Goal: Information Seeking & Learning: Learn about a topic

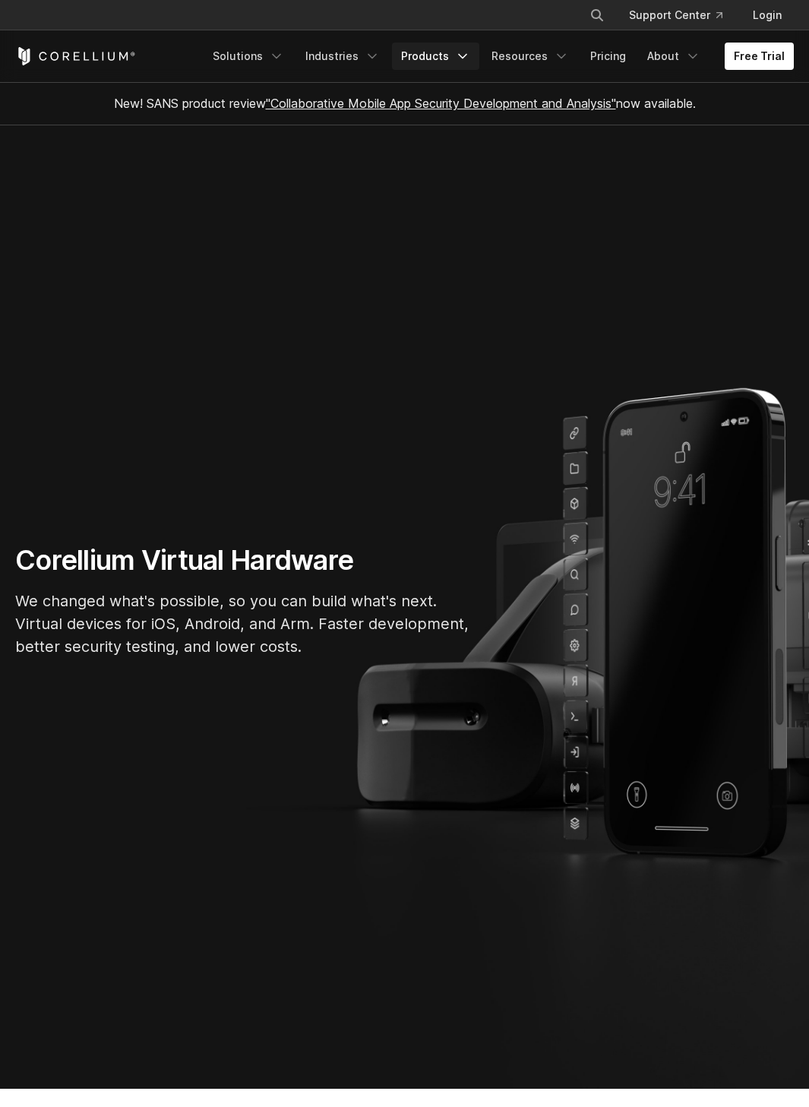
click at [432, 55] on link "Products" at bounding box center [435, 56] width 87 height 27
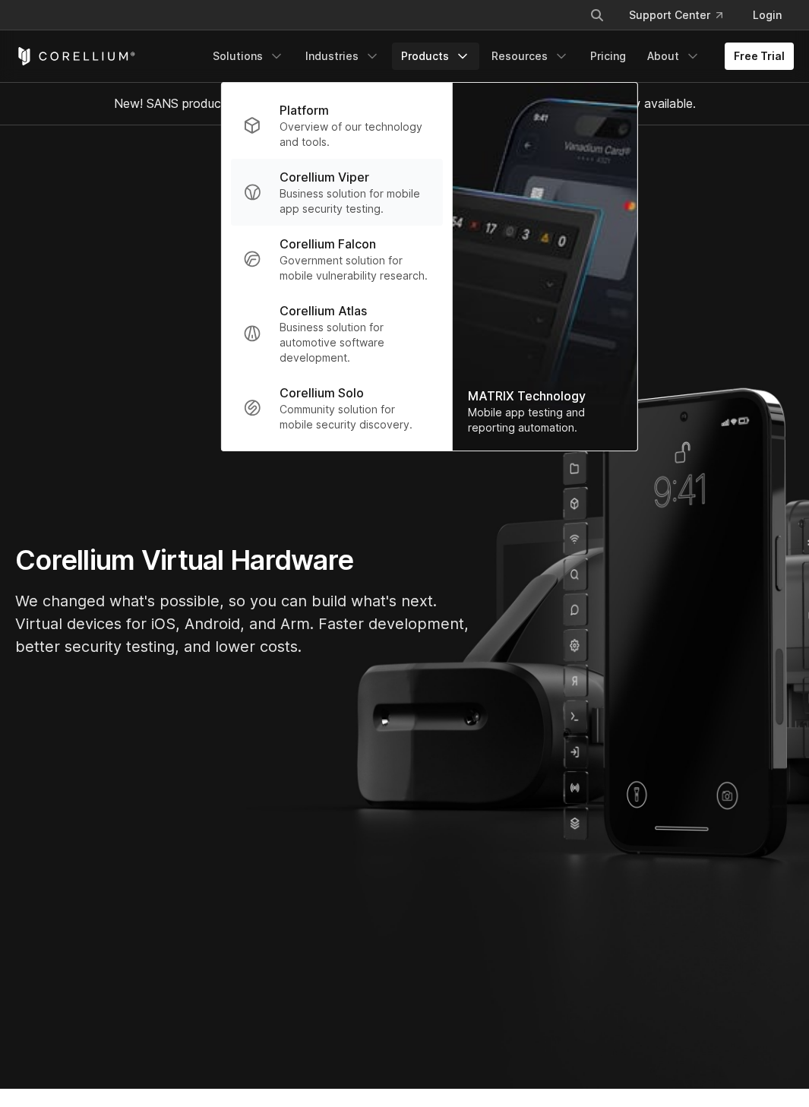
click at [350, 180] on p "Corellium Viper" at bounding box center [325, 177] width 90 height 18
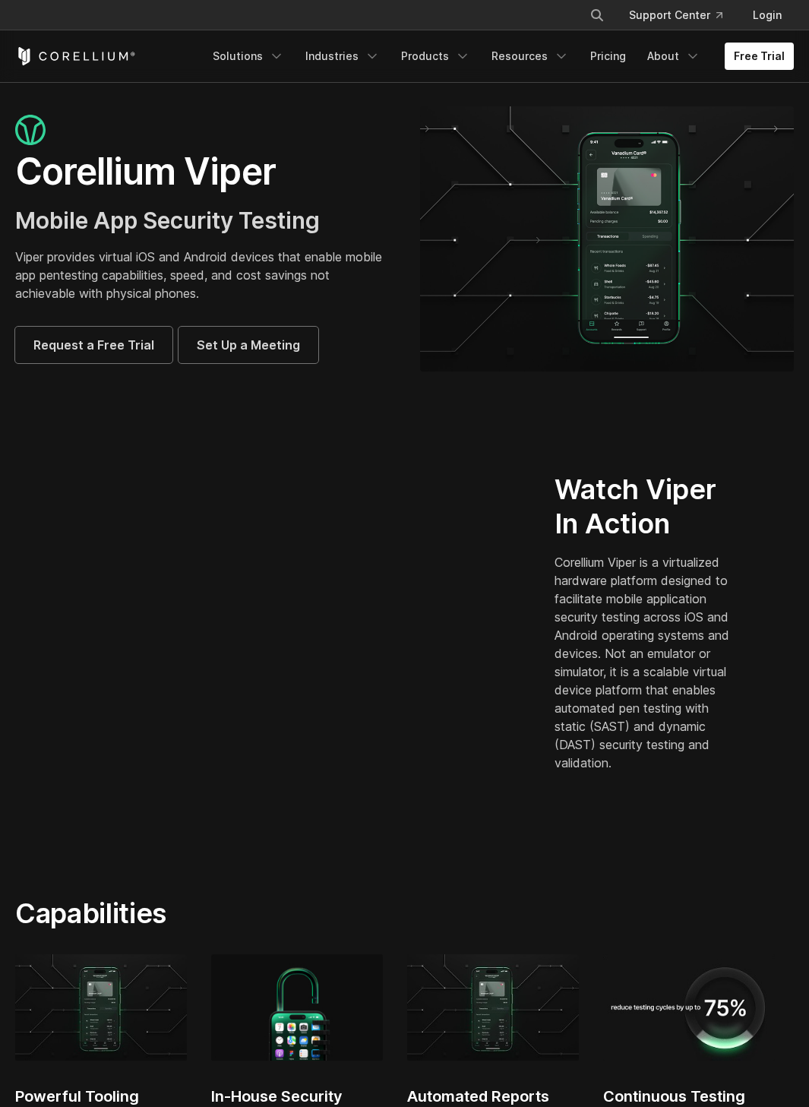
click at [318, 443] on section "Watch Viper In Action Corellium Viper is a virtualized hardware platform design…" at bounding box center [404, 628] width 809 height 439
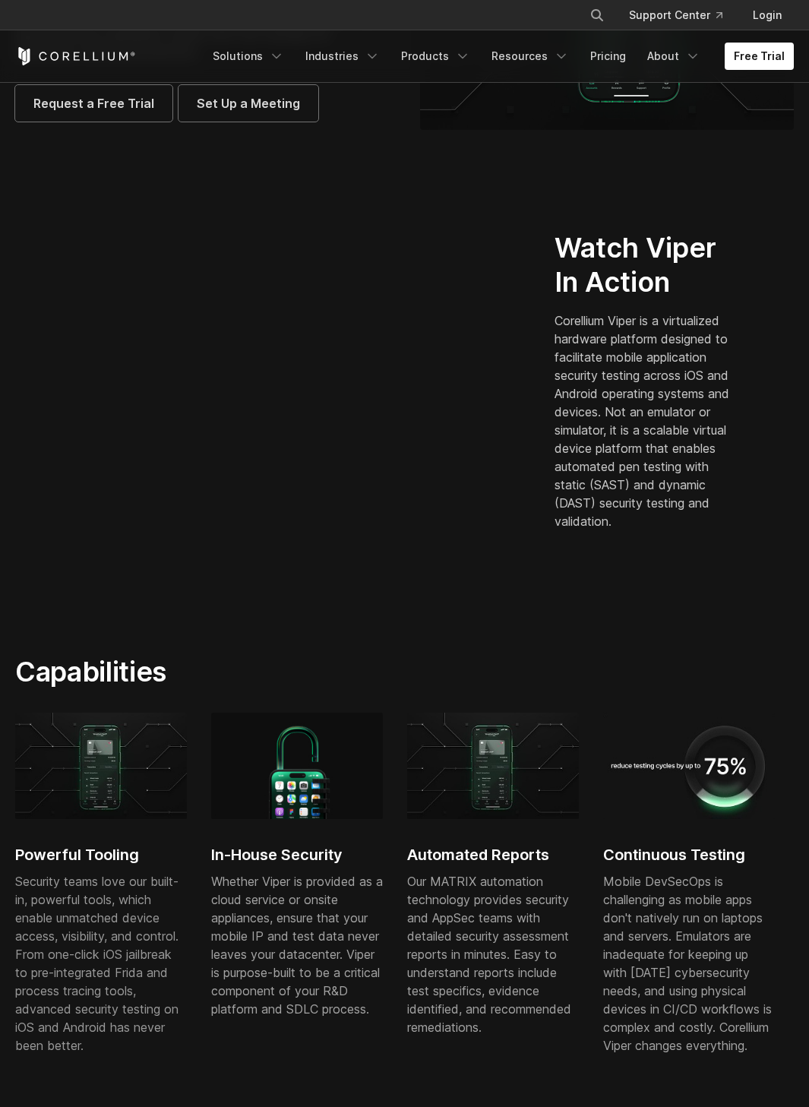
scroll to position [518, 0]
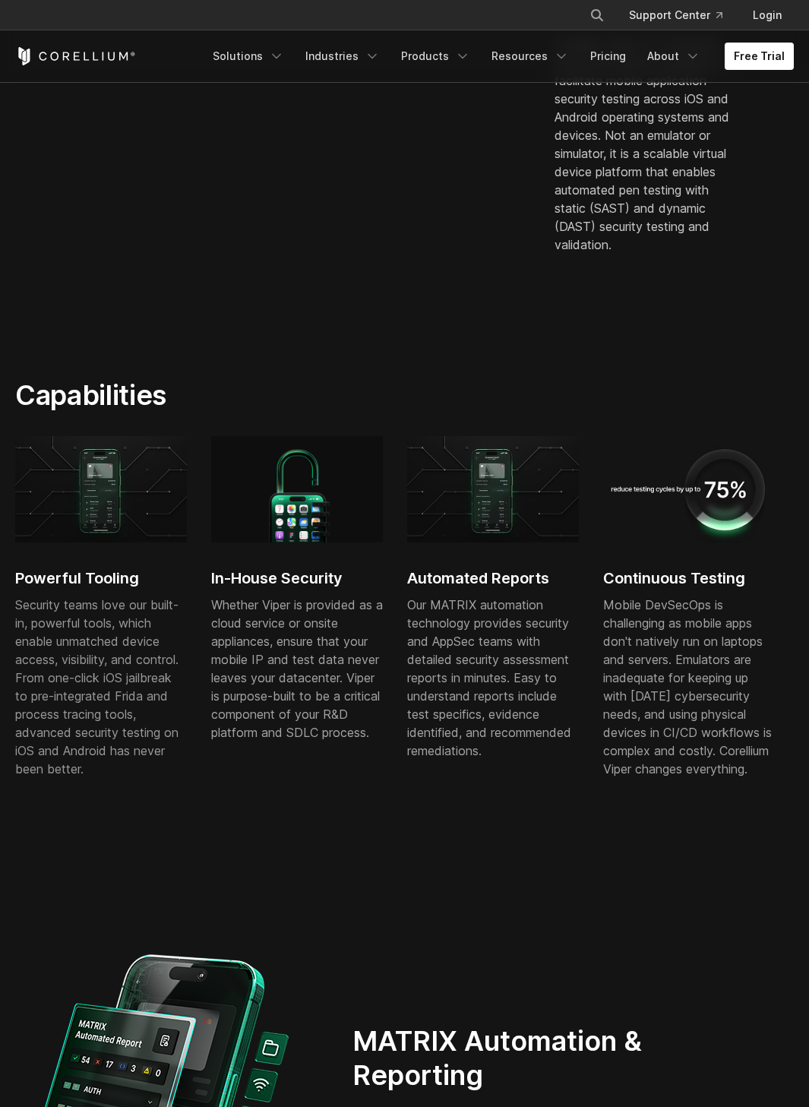
click at [410, 378] on h2 "Capabilities" at bounding box center [269, 394] width 509 height 33
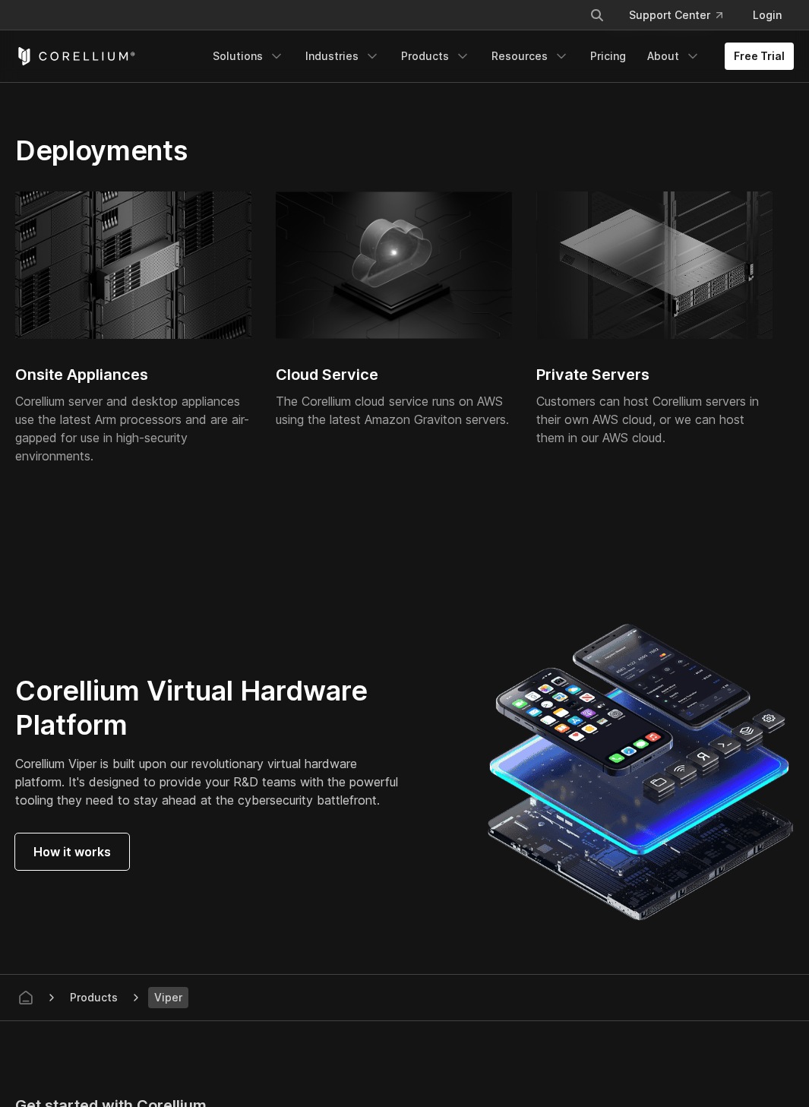
scroll to position [3983, 0]
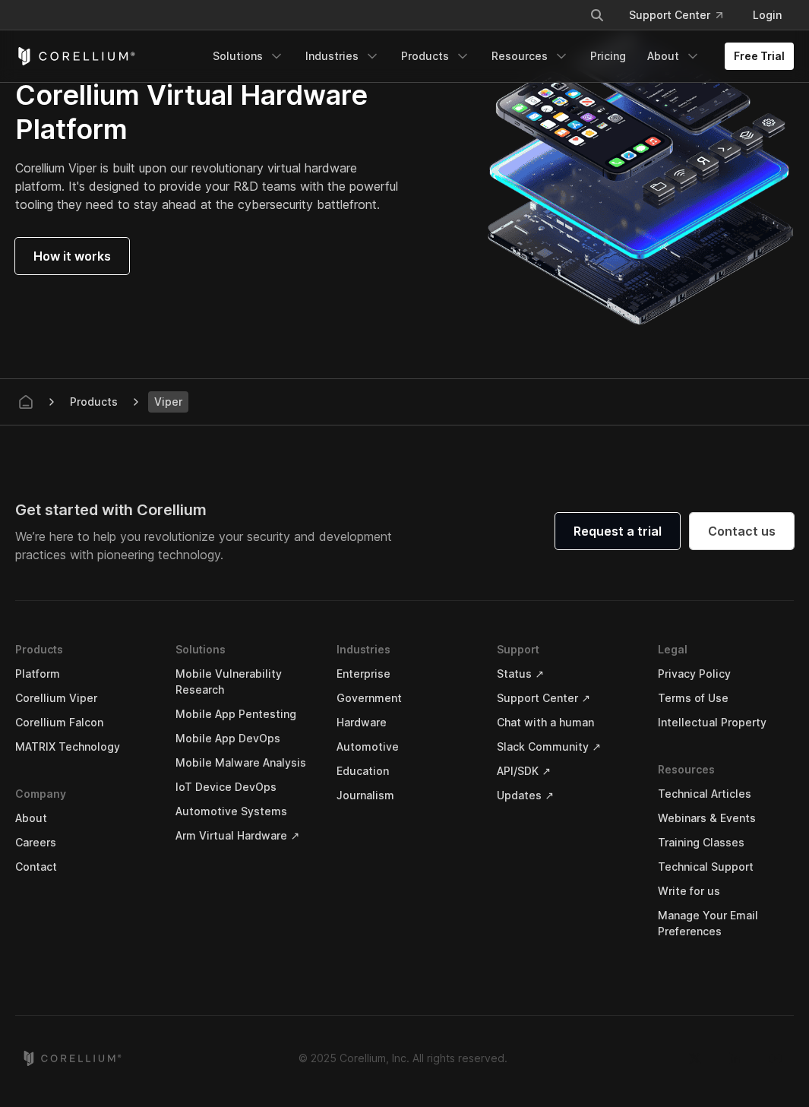
click at [271, 473] on footer "Get started with Corellium We’re here to help you revolutionize your security a…" at bounding box center [404, 766] width 809 height 682
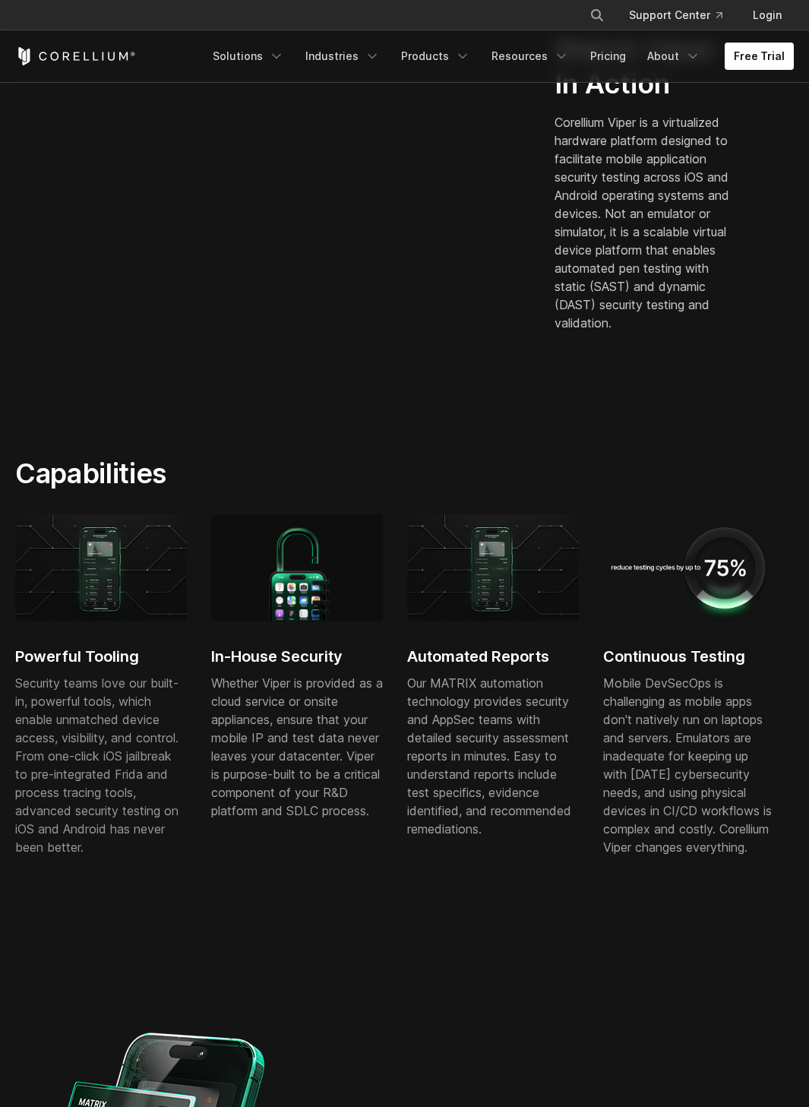
scroll to position [0, 0]
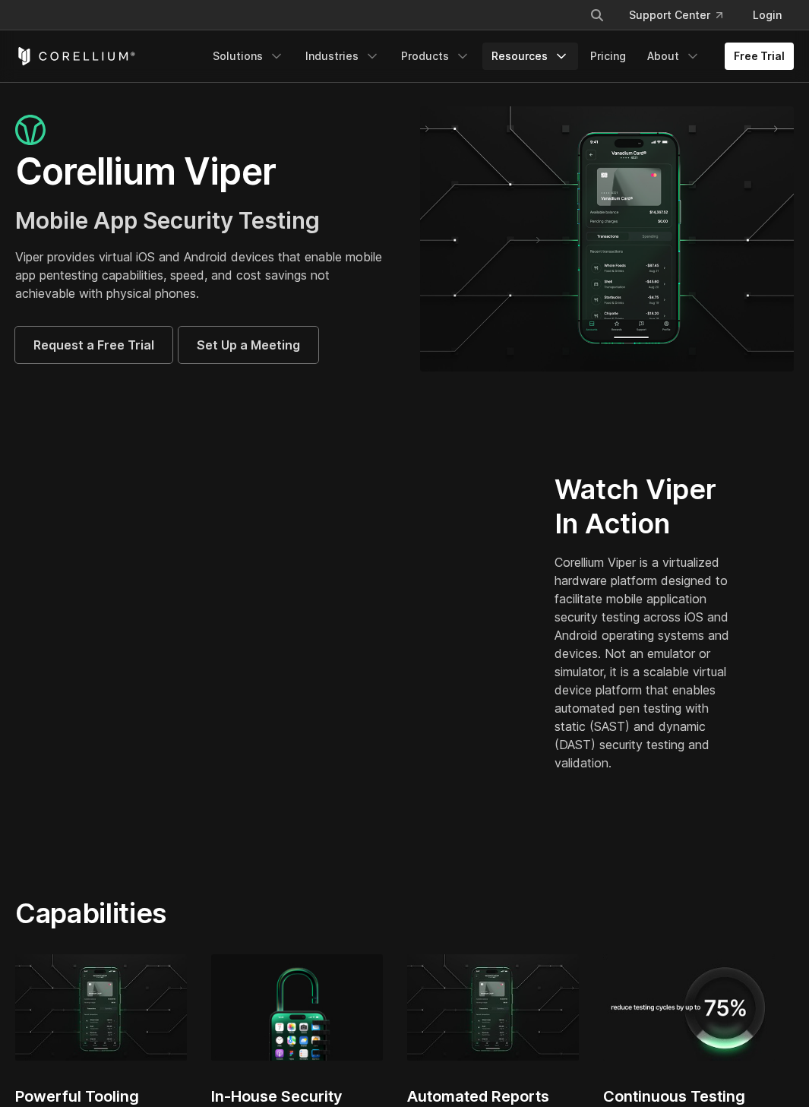
click at [560, 62] on icon "Navigation Menu" at bounding box center [561, 56] width 15 height 15
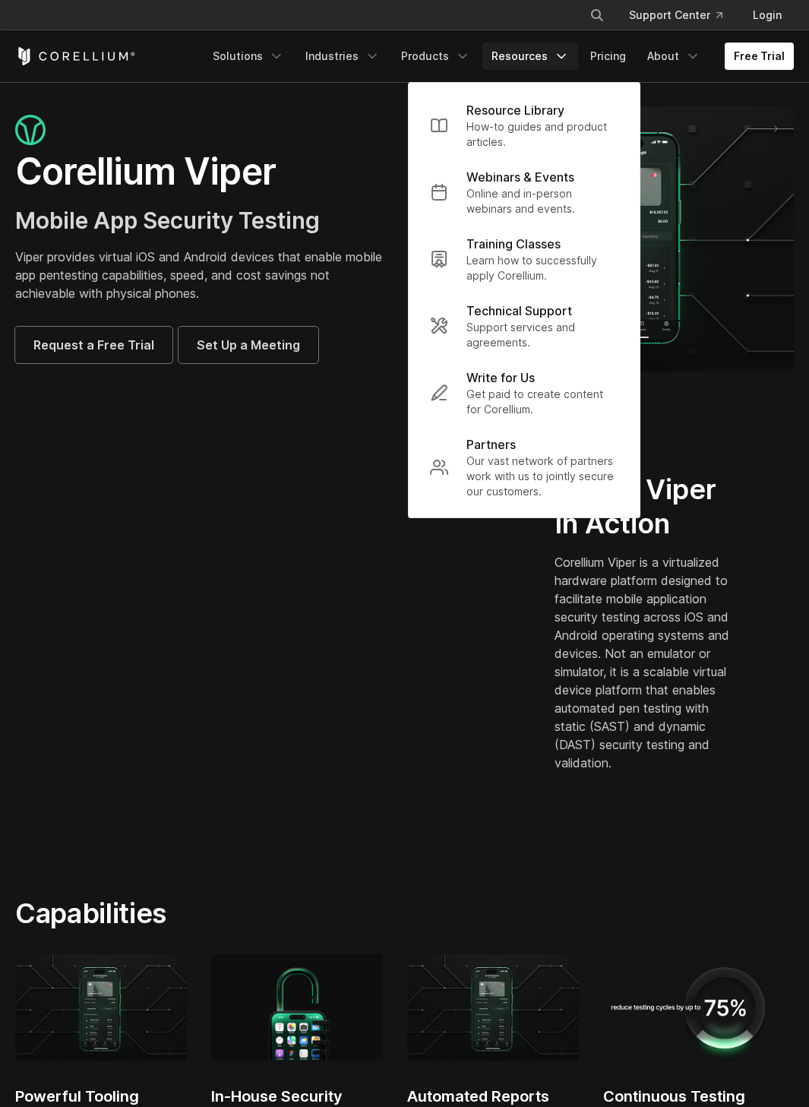
click at [356, 296] on p "Viper provides virtual iOS and Android devices that enable mobile app pentestin…" at bounding box center [202, 275] width 375 height 55
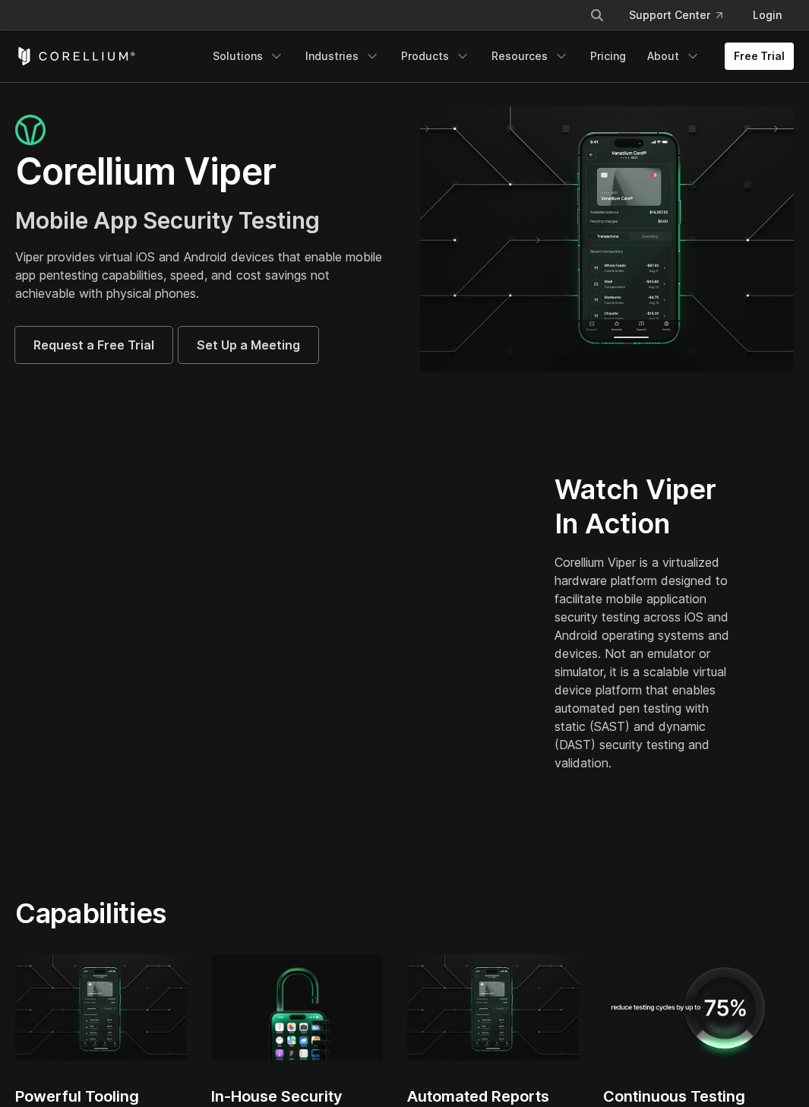
click at [705, 594] on p "Corellium Viper is a virtualized hardware platform designed to facilitate mobil…" at bounding box center [646, 662] width 182 height 219
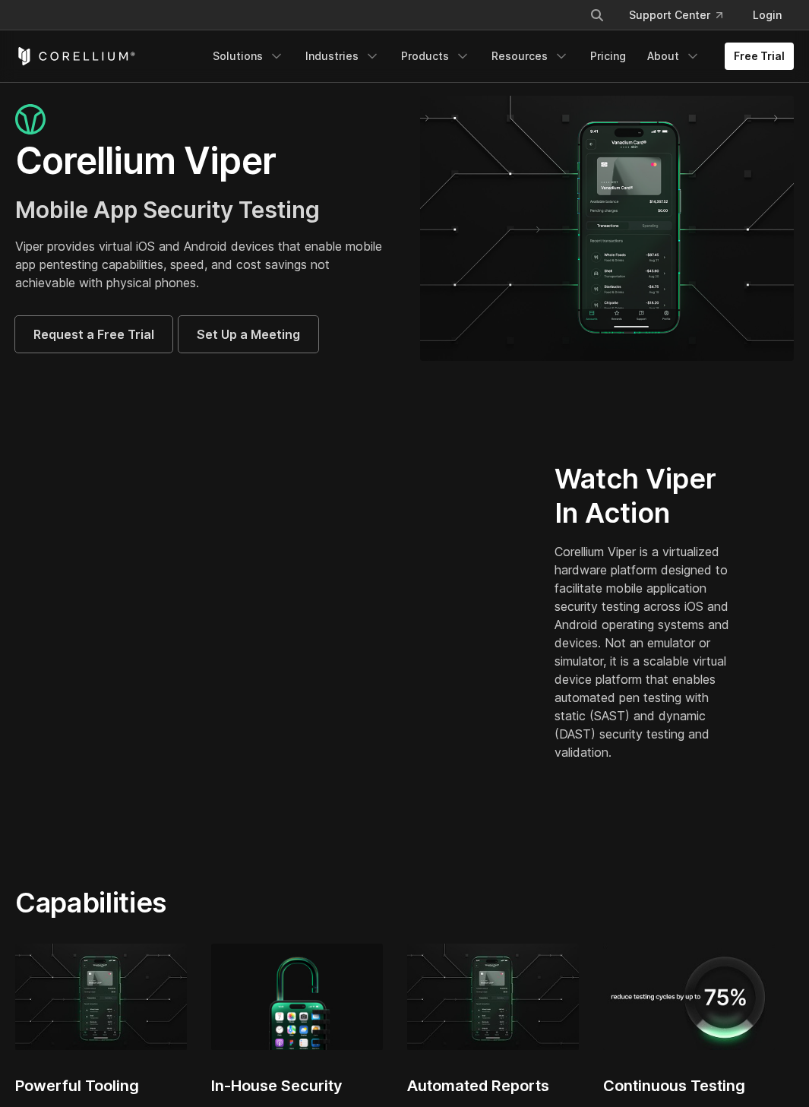
scroll to position [27, 0]
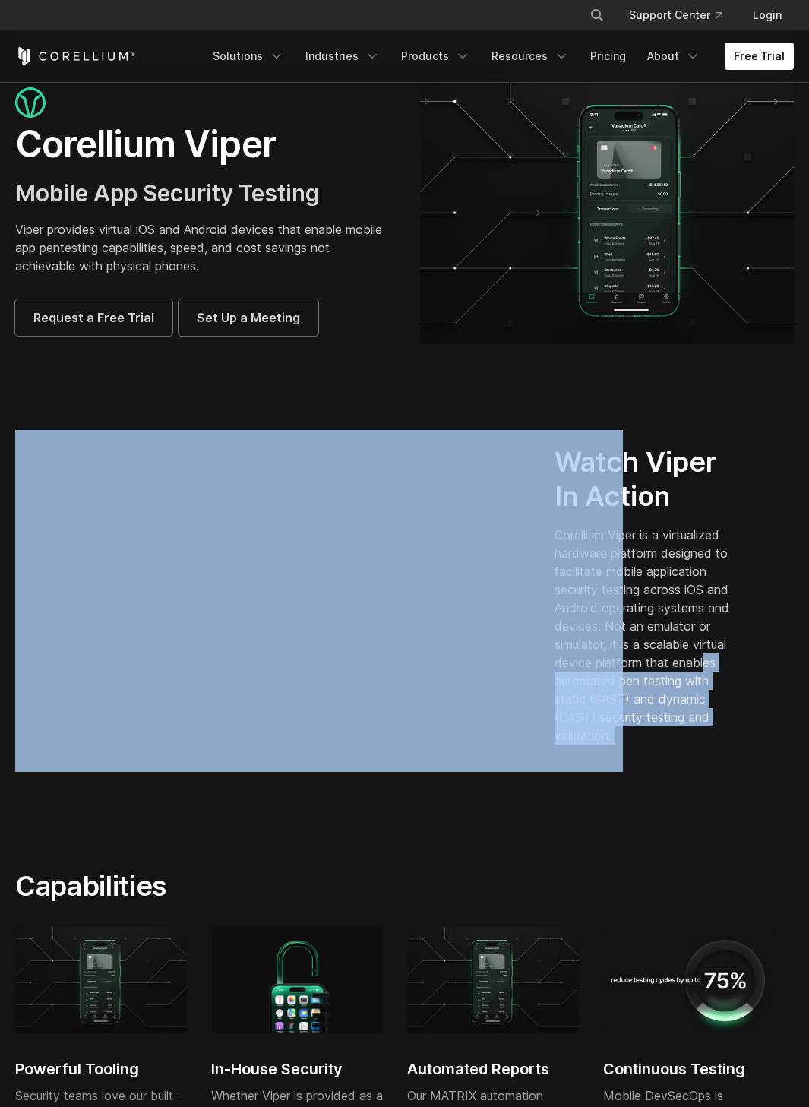
drag, startPoint x: 707, startPoint y: 654, endPoint x: 618, endPoint y: 562, distance: 127.4
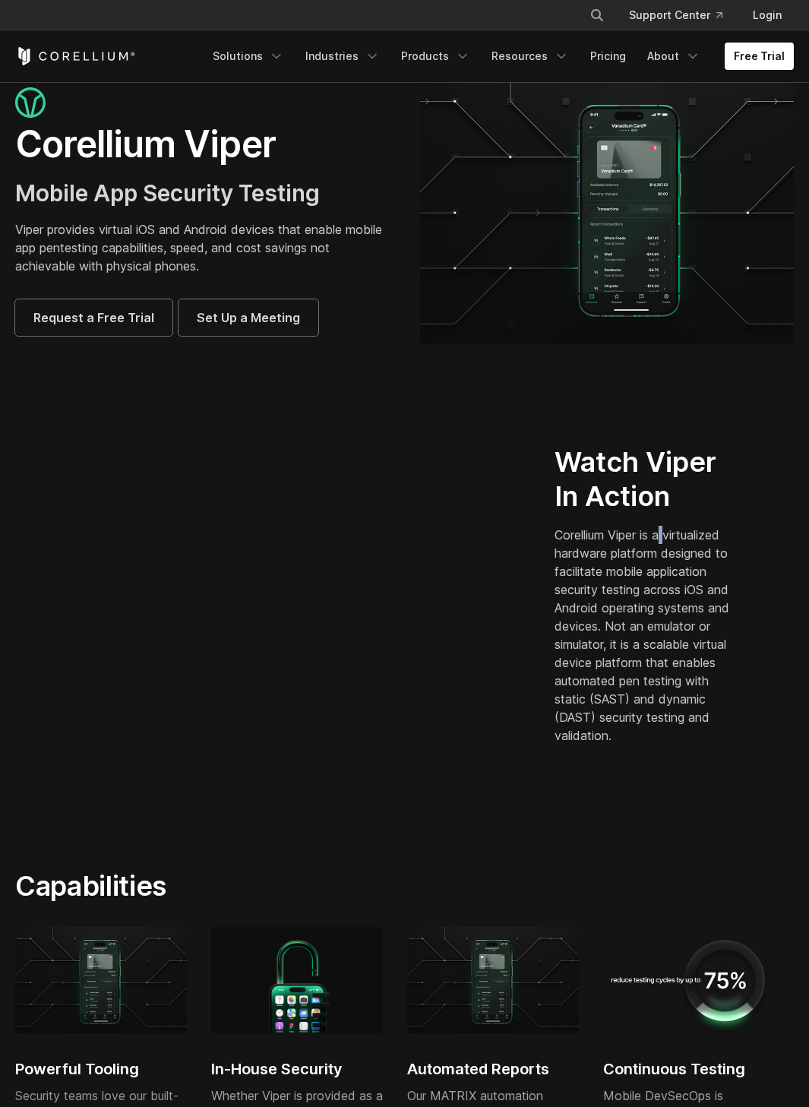
click at [671, 536] on p "Corellium Viper is a virtualized hardware platform designed to facilitate mobil…" at bounding box center [646, 635] width 182 height 219
